Goal: Use online tool/utility

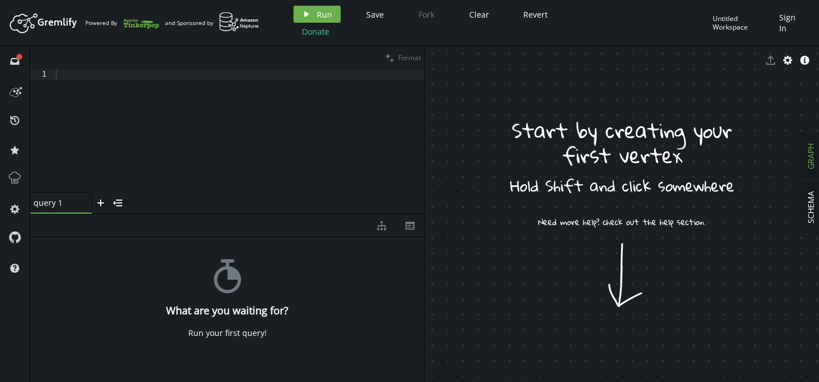
click at [100, 74] on div at bounding box center [238, 141] width 371 height 145
drag, startPoint x: 615, startPoint y: 265, endPoint x: 614, endPoint y: 325, distance: 60.3
drag, startPoint x: 617, startPoint y: 220, endPoint x: 623, endPoint y: 317, distance: 96.8
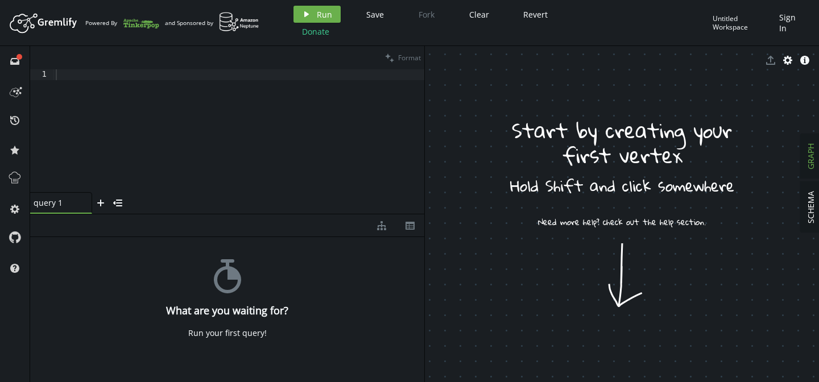
drag, startPoint x: 553, startPoint y: 177, endPoint x: 608, endPoint y: 221, distance: 69.6
